Goal: Submit feedback/report problem

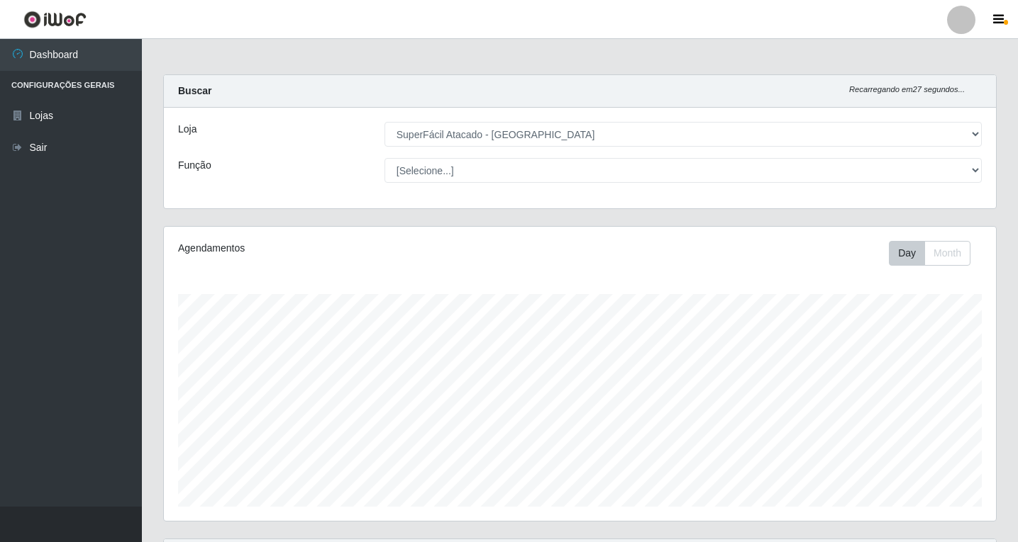
select select "503"
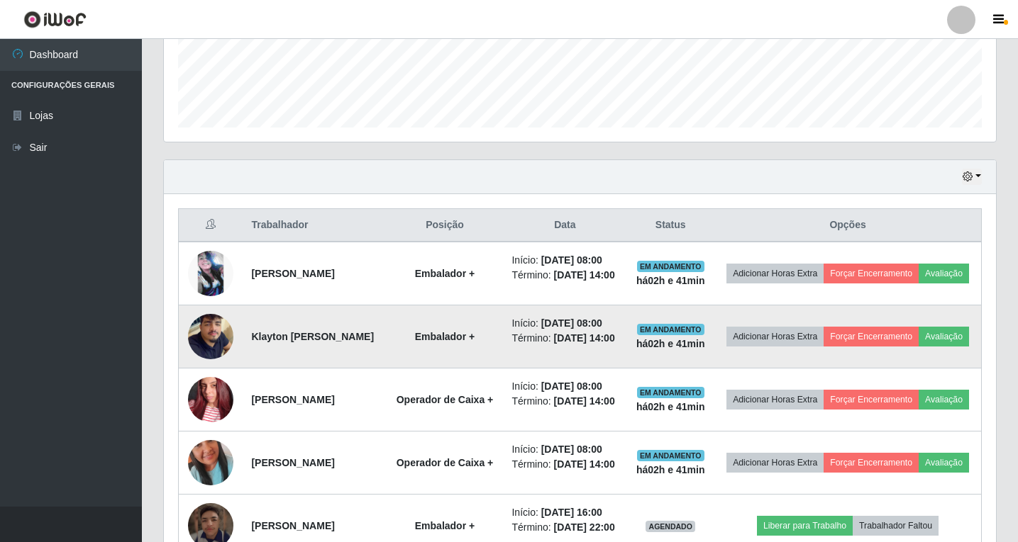
scroll to position [294, 832]
click at [918, 347] on button "Avaliação" at bounding box center [943, 337] width 50 height 20
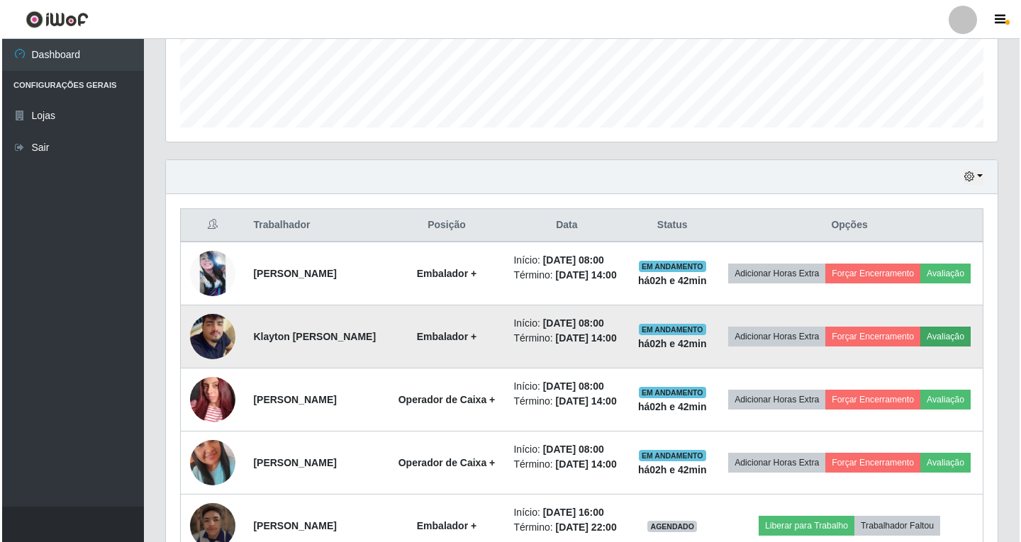
scroll to position [294, 825]
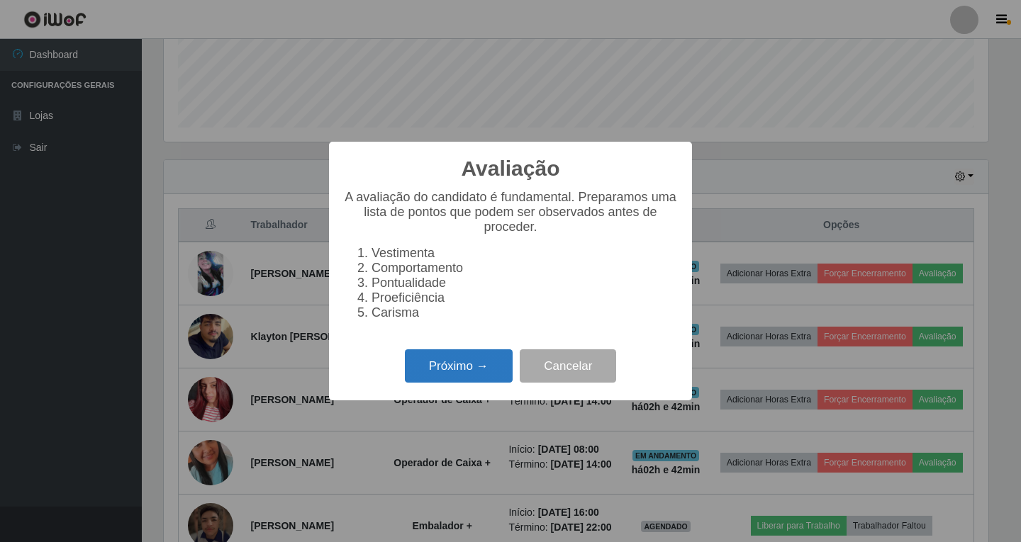
click at [464, 374] on button "Próximo →" at bounding box center [459, 366] width 108 height 33
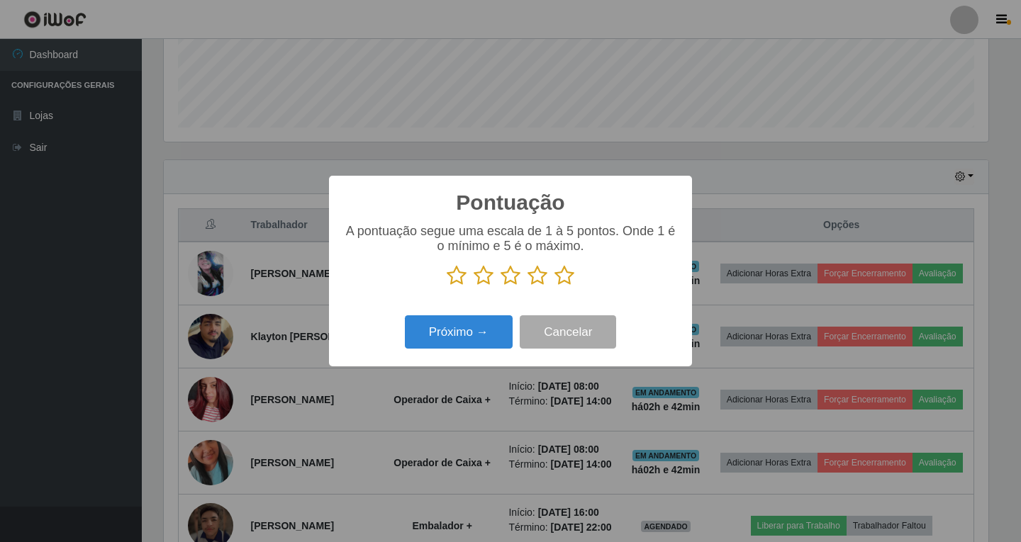
scroll to position [708853, 708322]
click at [539, 277] on icon at bounding box center [538, 275] width 20 height 21
click at [528, 286] on input "radio" at bounding box center [528, 286] width 0 height 0
click at [481, 338] on button "Próximo →" at bounding box center [459, 332] width 108 height 33
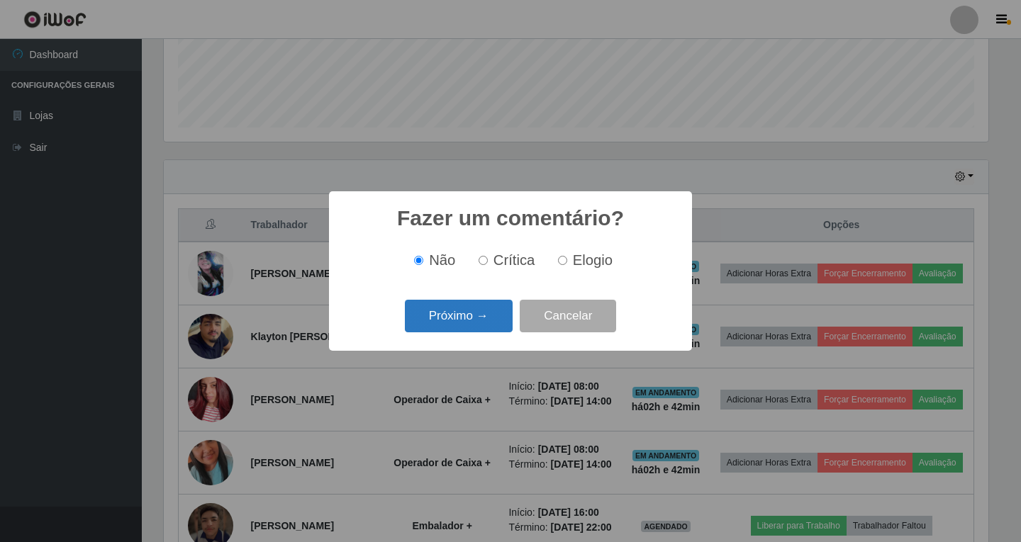
click at [481, 323] on button "Próximo →" at bounding box center [459, 316] width 108 height 33
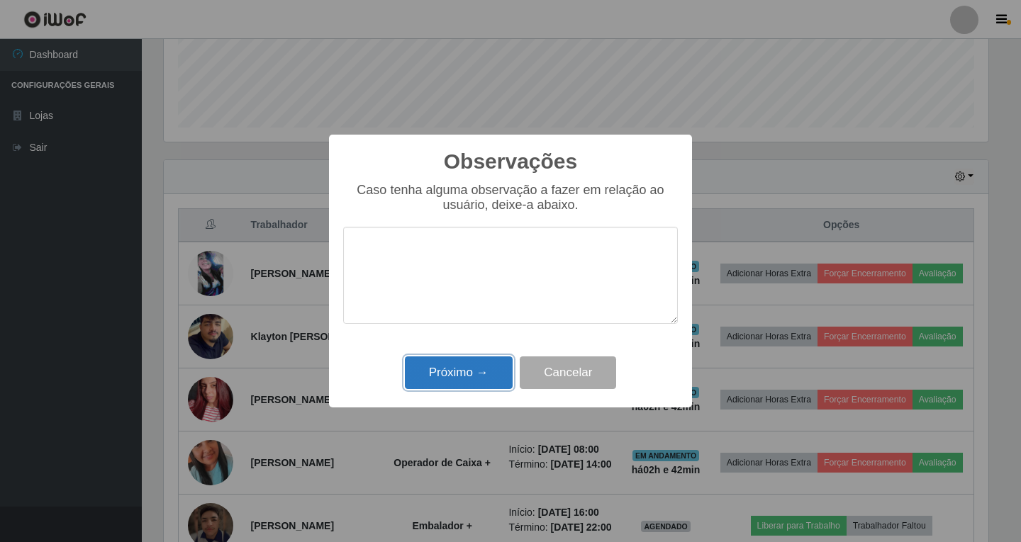
click at [462, 379] on button "Próximo →" at bounding box center [459, 373] width 108 height 33
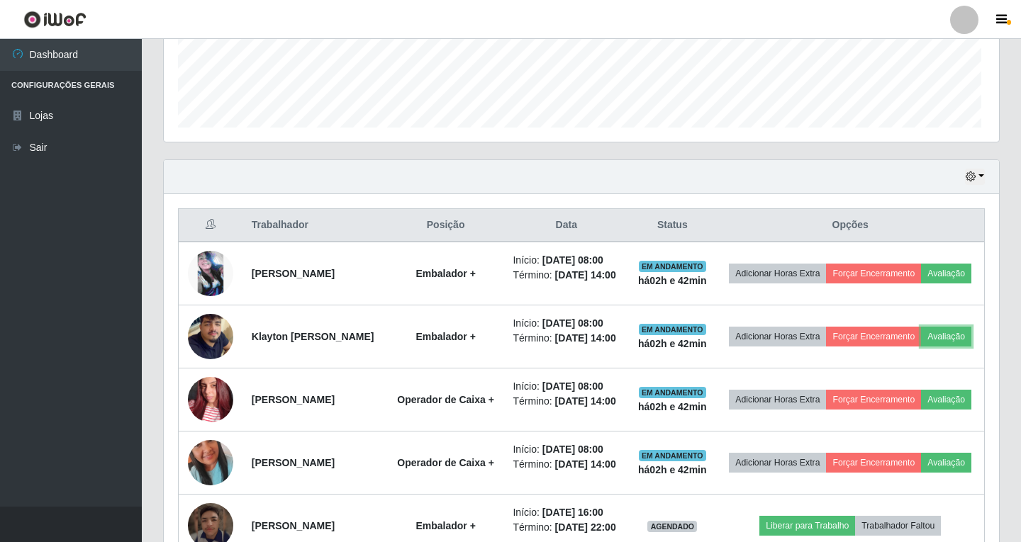
scroll to position [294, 832]
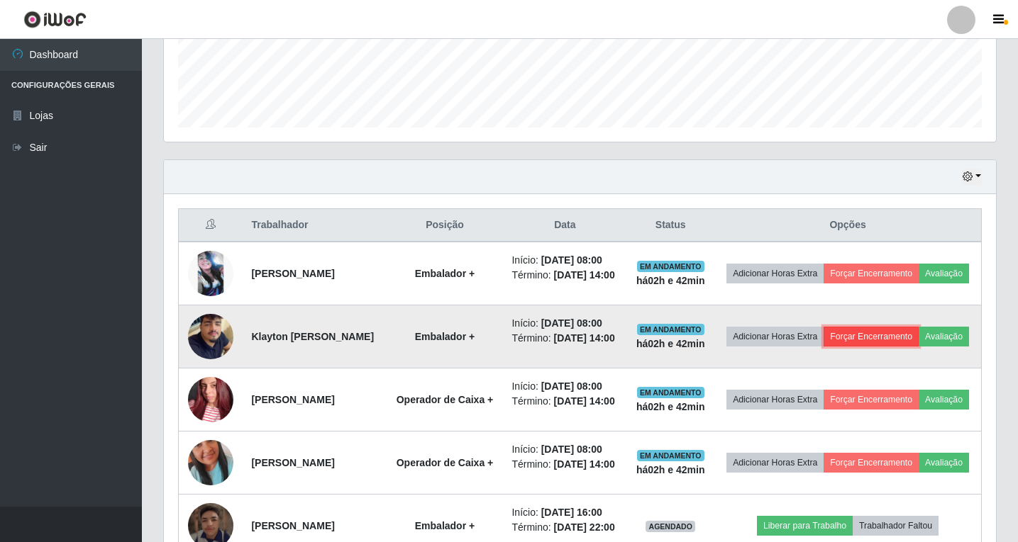
click at [918, 345] on button "Forçar Encerramento" at bounding box center [870, 337] width 95 height 20
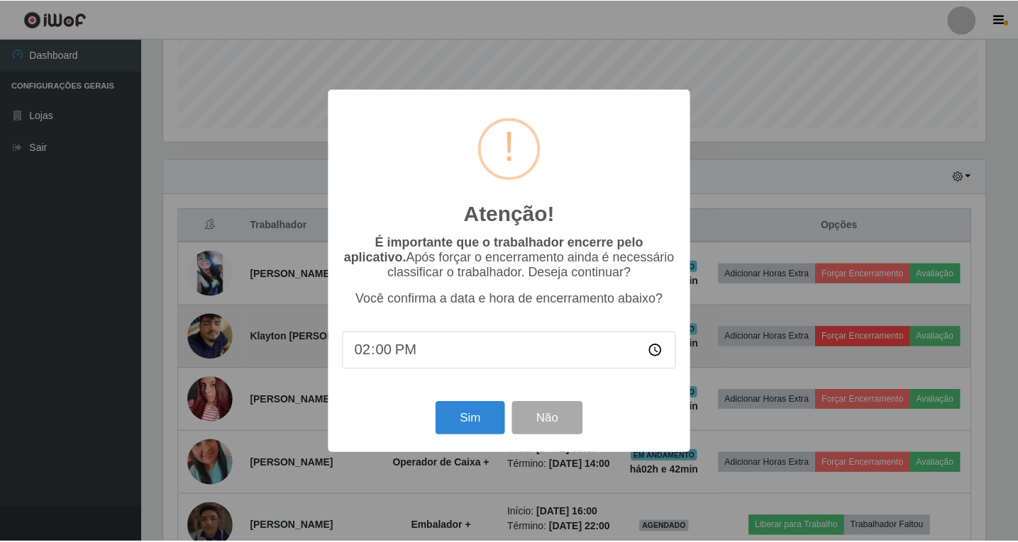
scroll to position [294, 825]
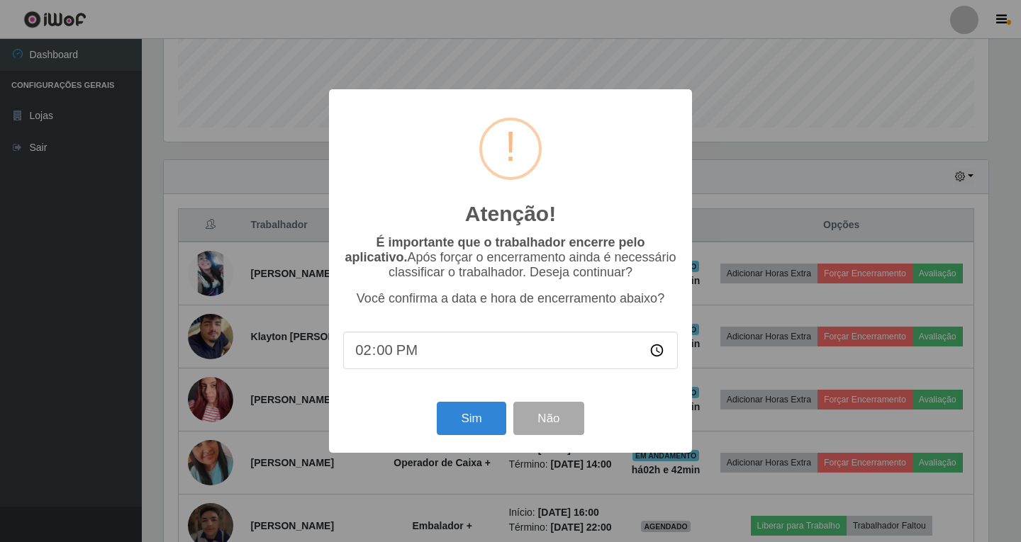
click at [481, 348] on input "14:00" at bounding box center [510, 351] width 335 height 38
type input "10:39"
type input "10:42"
click at [494, 424] on button "Sim" at bounding box center [471, 418] width 69 height 33
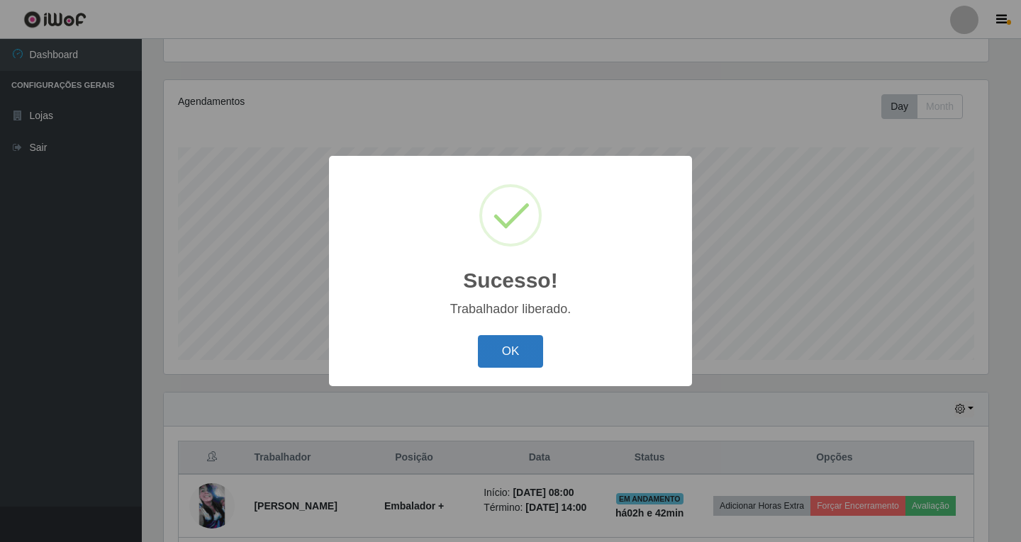
click at [518, 350] on button "OK" at bounding box center [511, 351] width 66 height 33
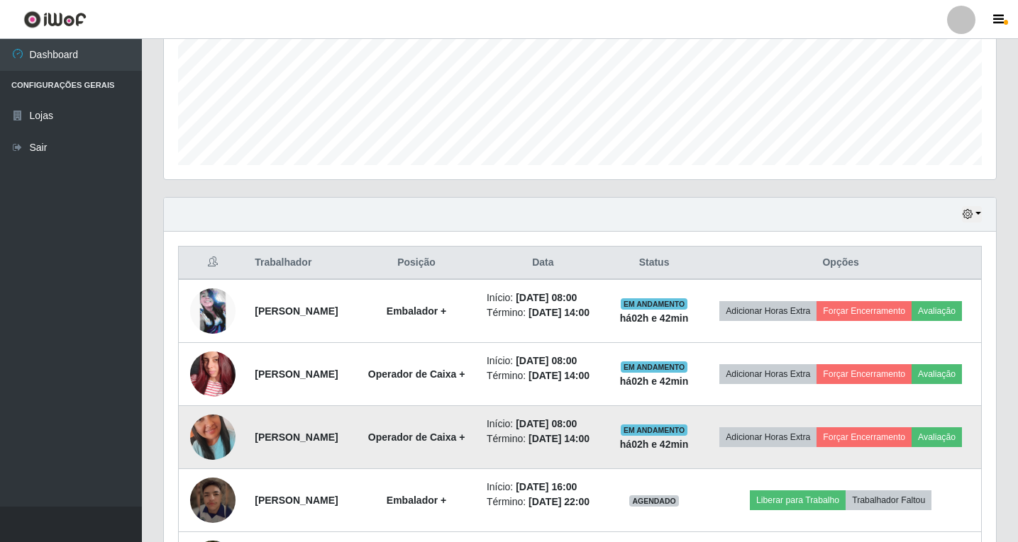
scroll to position [430, 0]
